Goal: Task Accomplishment & Management: Manage account settings

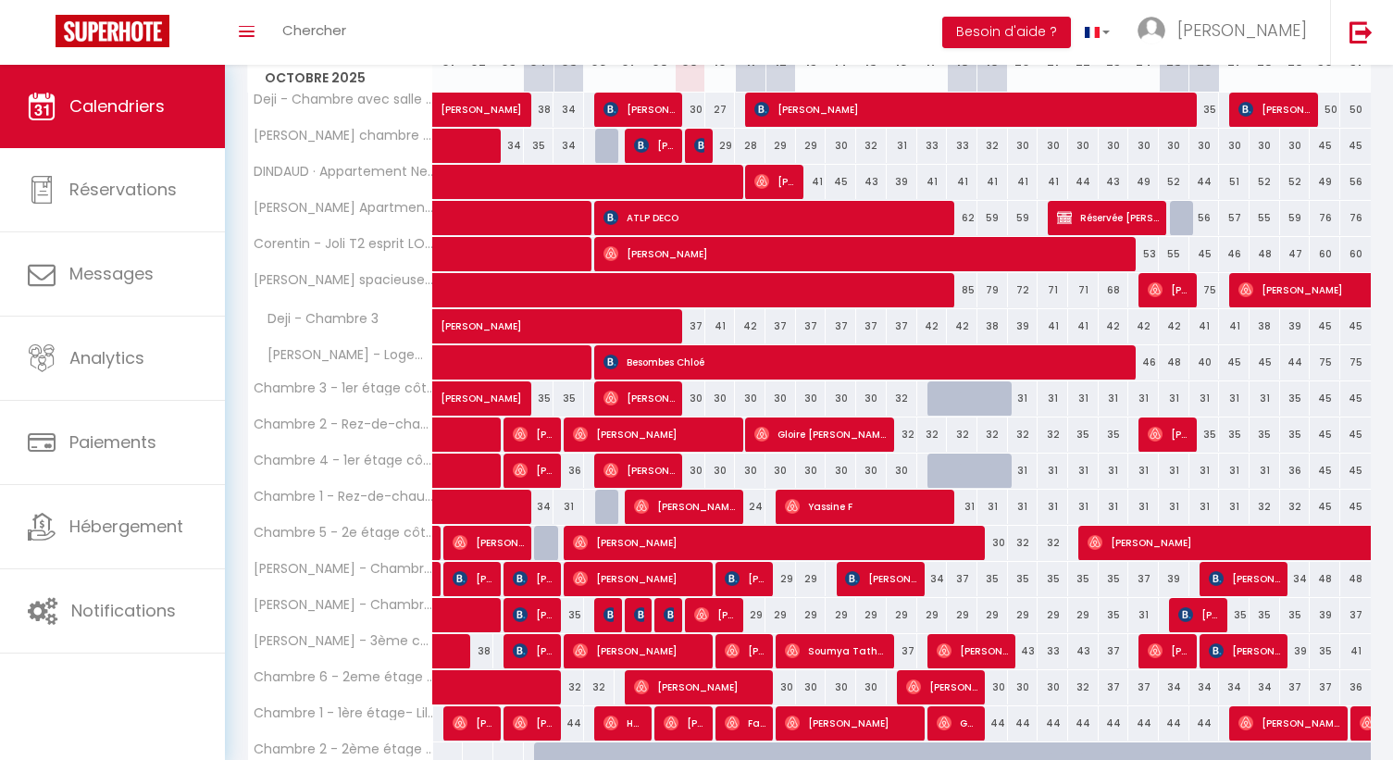
scroll to position [371, 0]
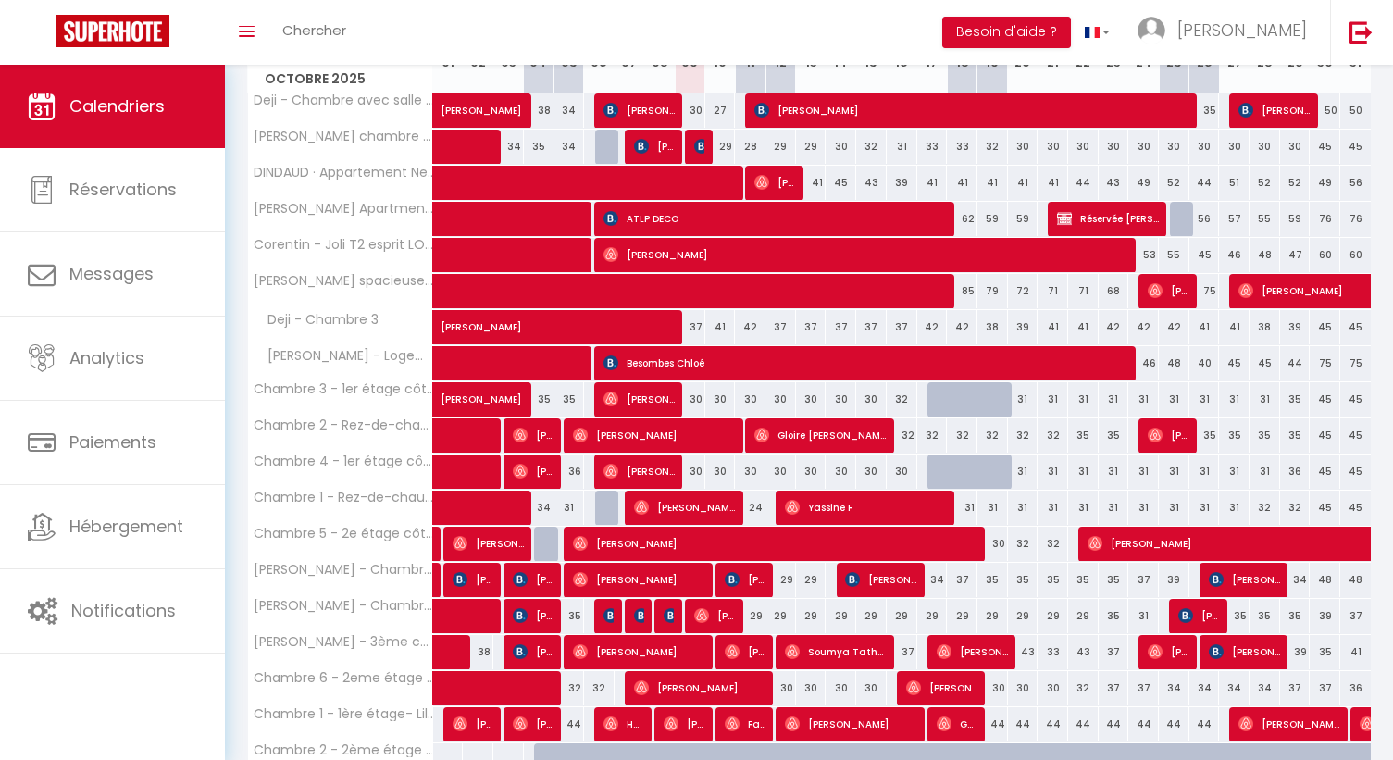
click at [1000, 537] on div "30" at bounding box center [993, 544] width 31 height 34
type input "30"
type input "Dim 19 Octobre 2025"
type input "Lun 20 Octobre 2025"
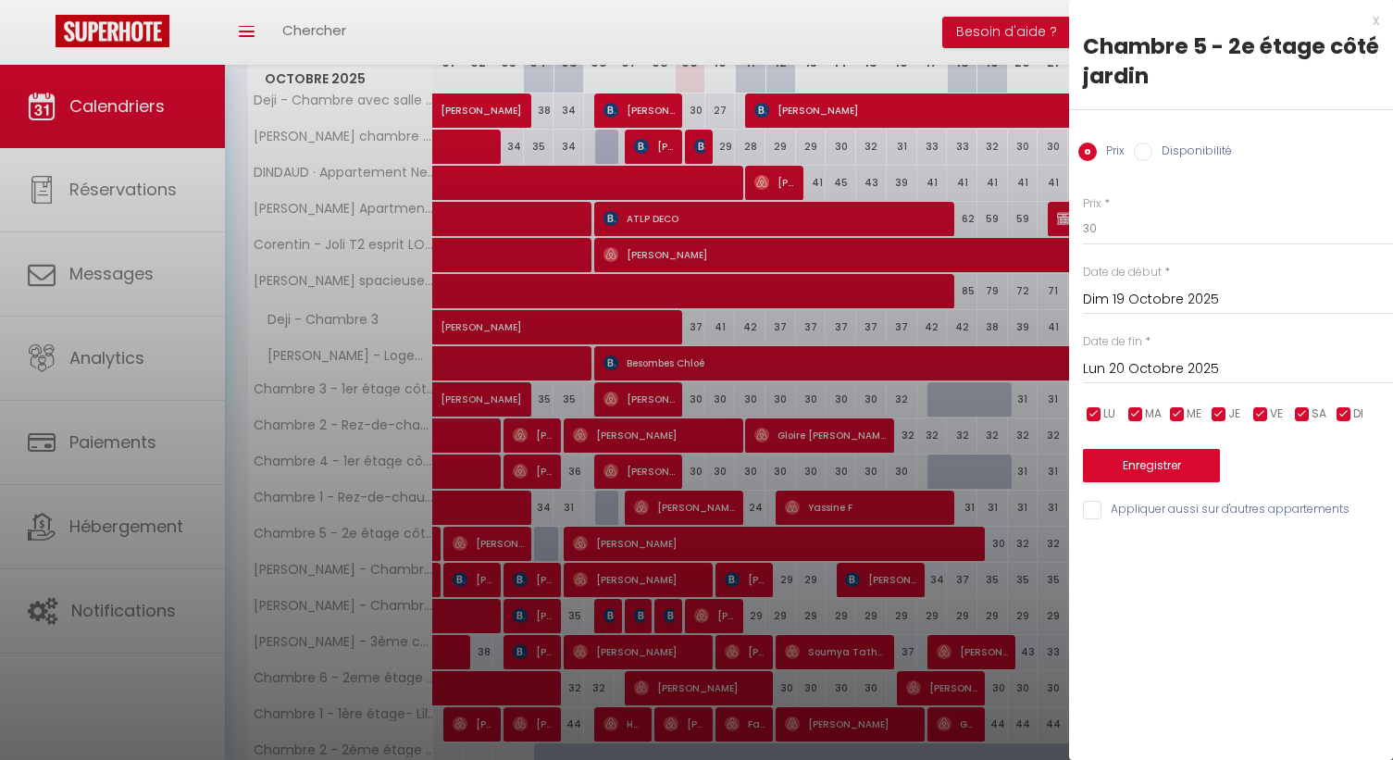
click at [1142, 169] on div "Prix Disponibilité" at bounding box center [1231, 141] width 324 height 62
click at [1145, 152] on input "Disponibilité" at bounding box center [1143, 152] width 19 height 19
radio input "true"
radio input "false"
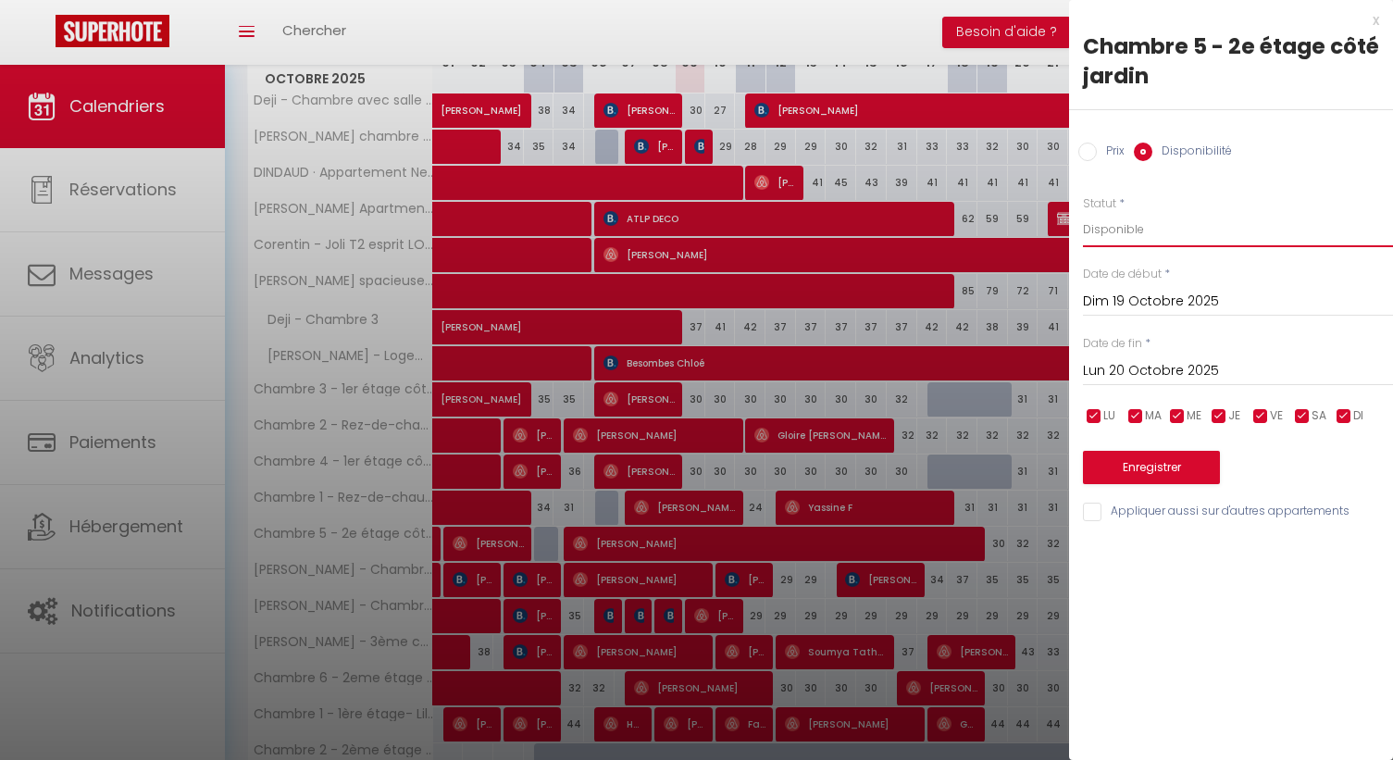
click at [1154, 217] on select "Disponible Indisponible" at bounding box center [1238, 229] width 310 height 35
select select "0"
click at [1083, 212] on select "Disponible Indisponible" at bounding box center [1238, 229] width 310 height 35
click at [1141, 376] on input "Lun 20 Octobre 2025" at bounding box center [1238, 371] width 310 height 24
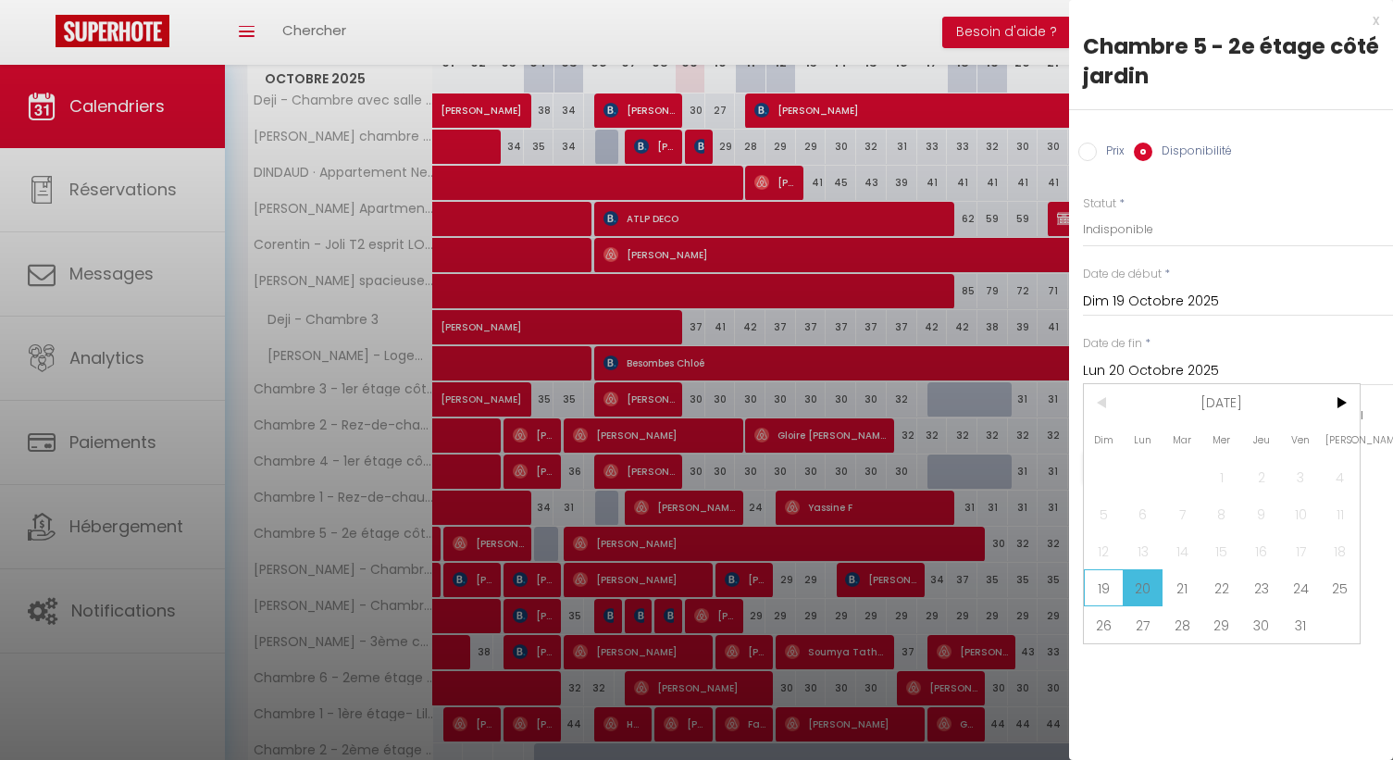
click at [1092, 579] on span "19" at bounding box center [1104, 587] width 40 height 37
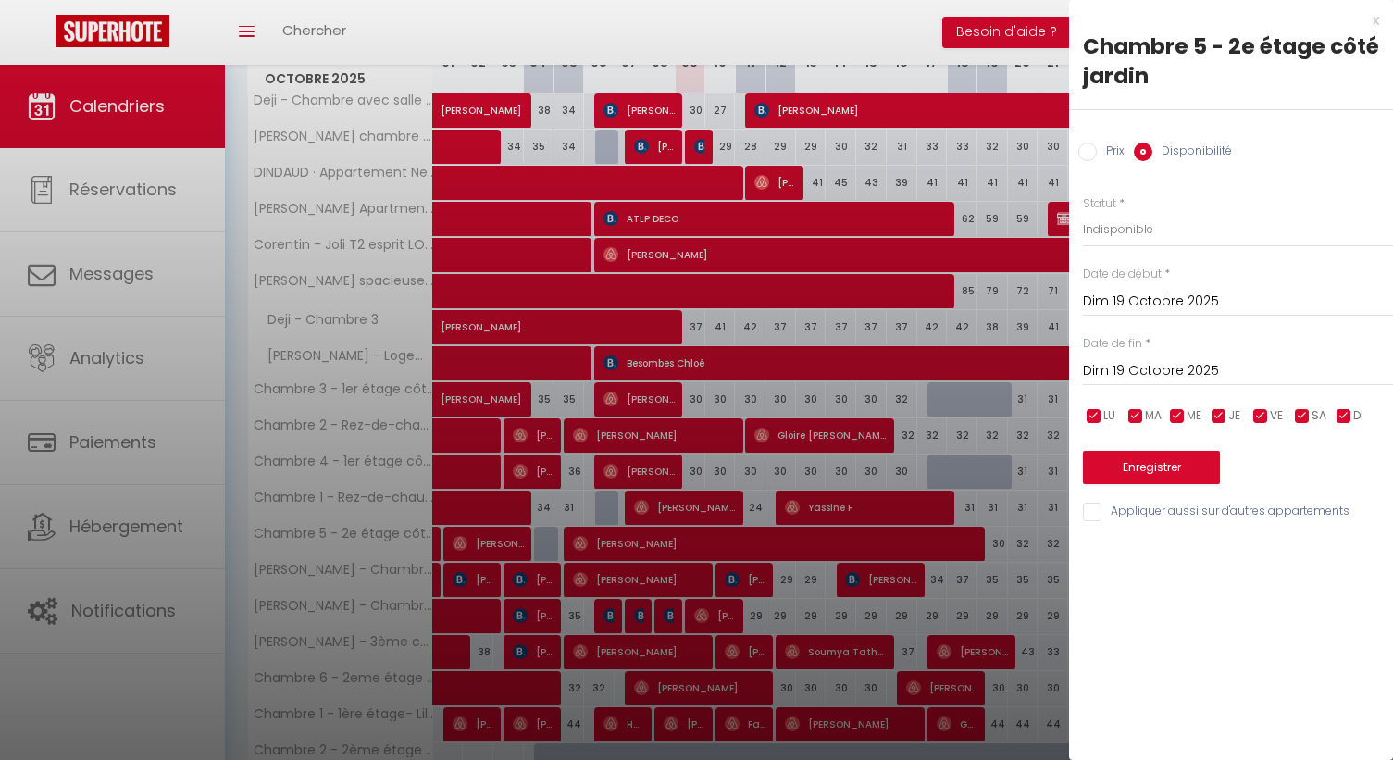
click at [1143, 366] on input "Dim 19 Octobre 2025" at bounding box center [1238, 371] width 310 height 24
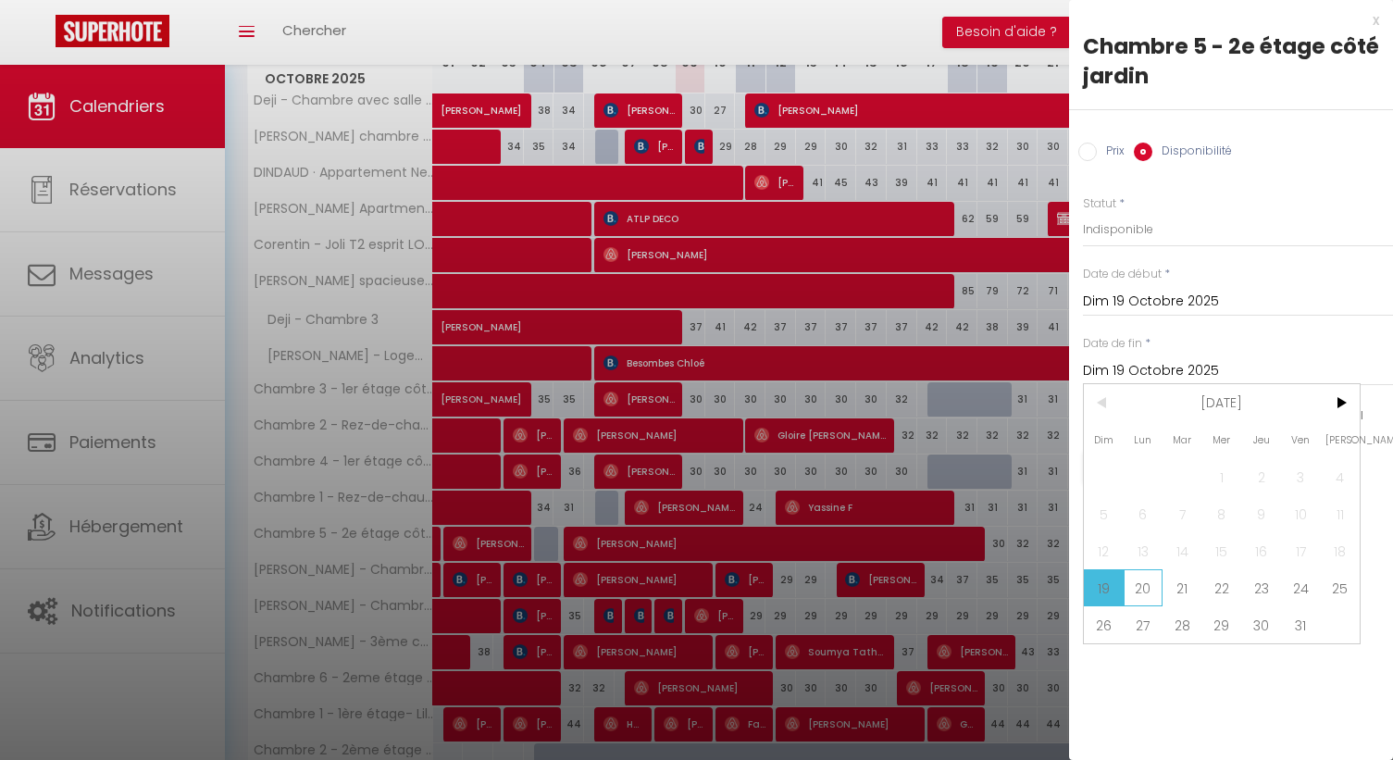
click at [1130, 584] on span "20" at bounding box center [1144, 587] width 40 height 37
type input "Lun 20 Octobre 2025"
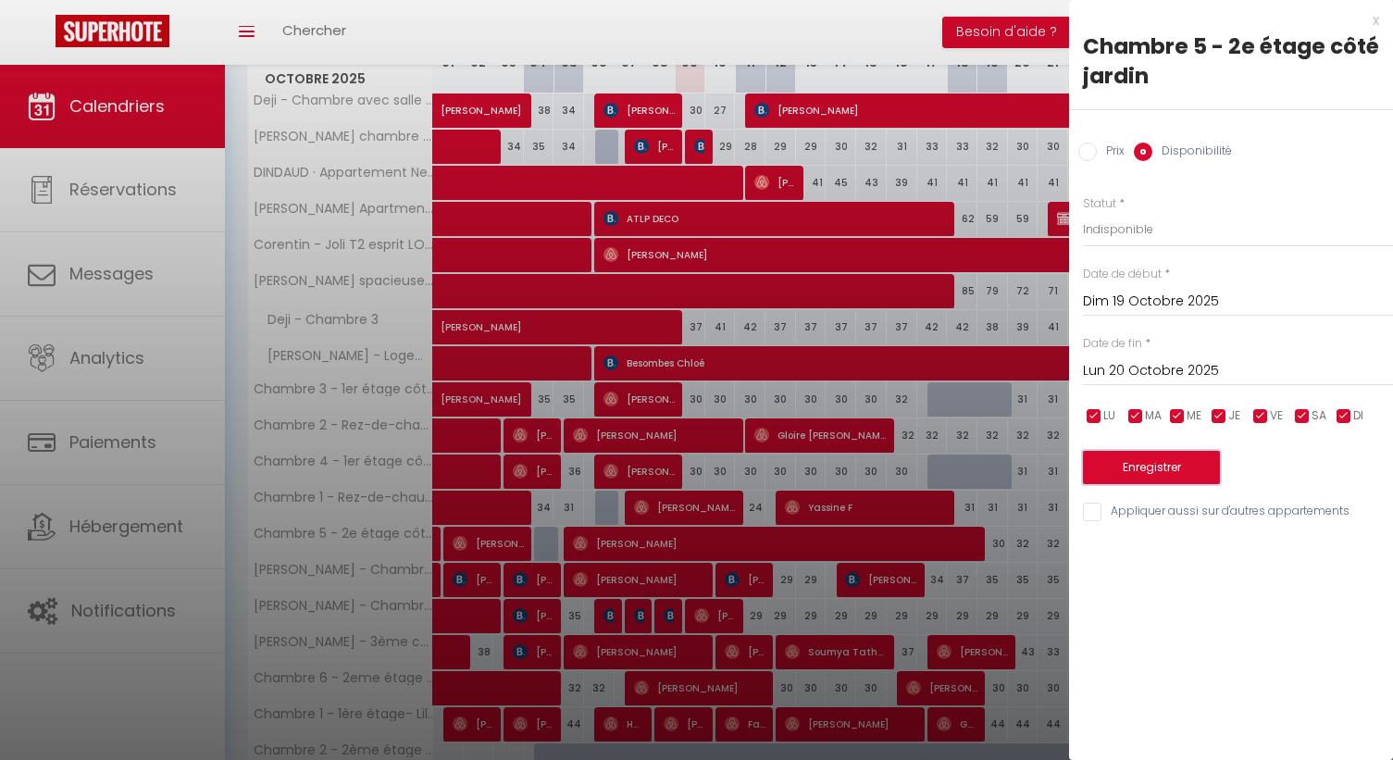
click at [1138, 462] on button "Enregistrer" at bounding box center [1151, 467] width 137 height 33
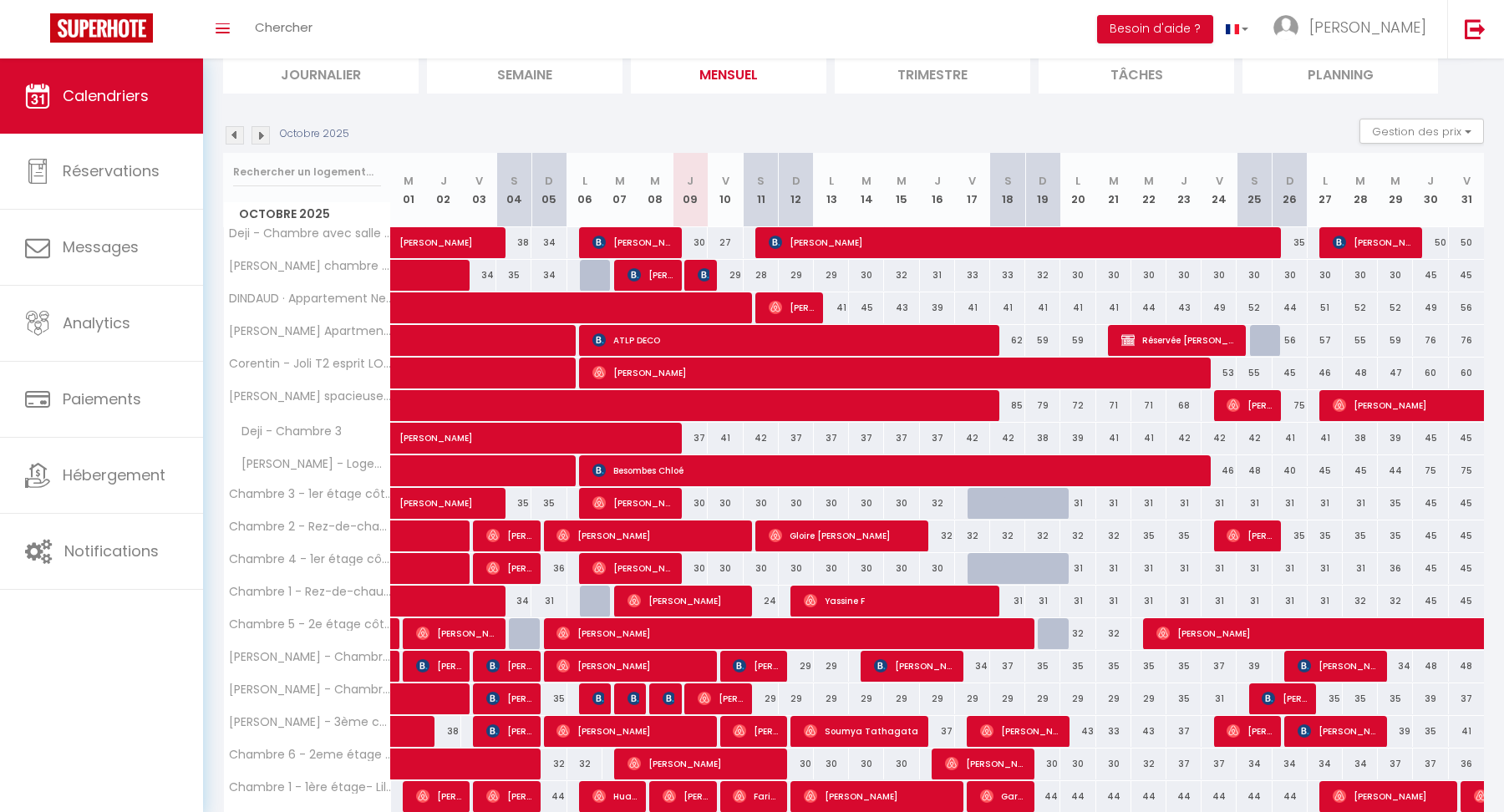
scroll to position [319, 0]
